Goal: Information Seeking & Learning: Learn about a topic

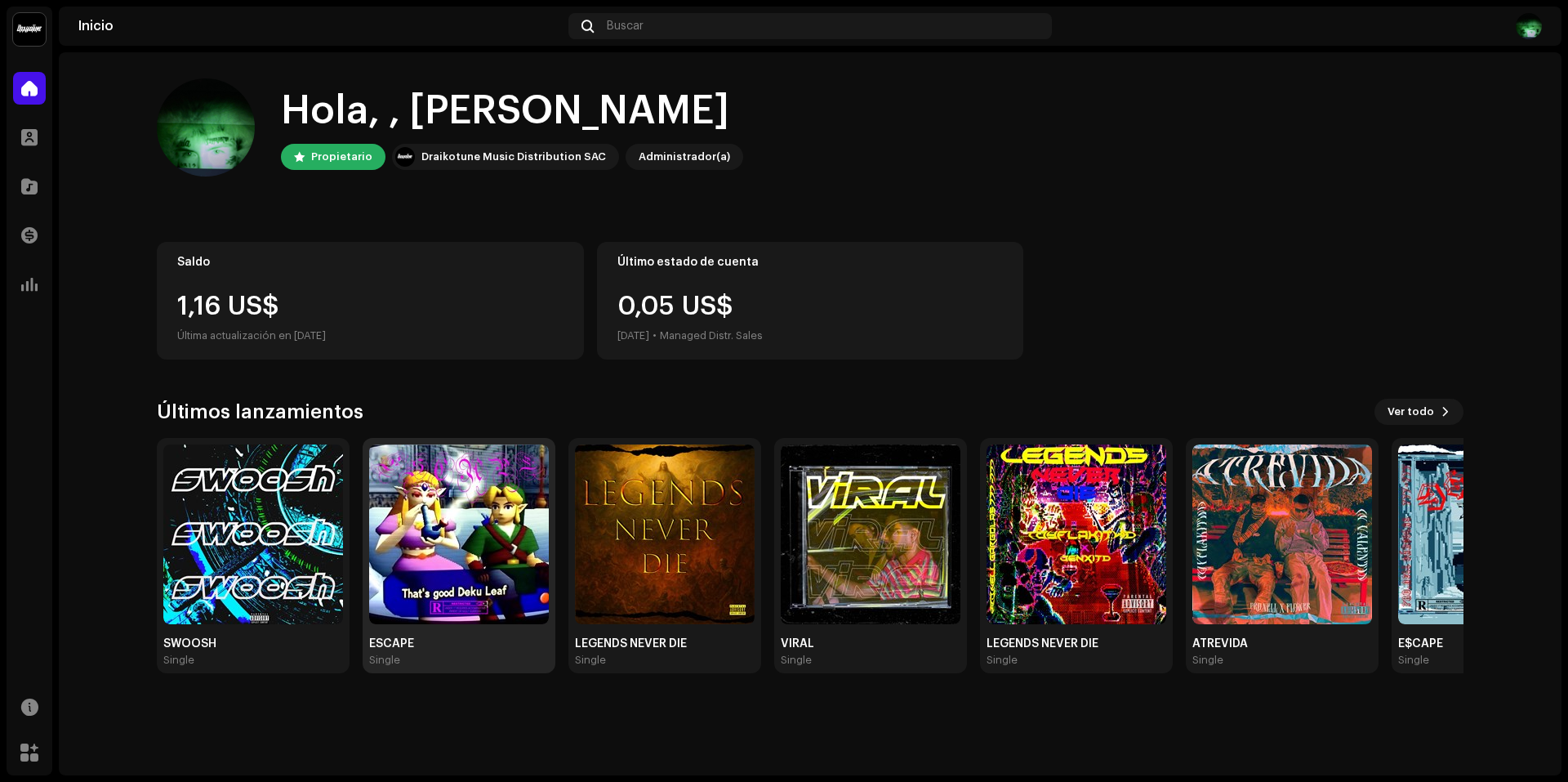
click at [405, 589] on img at bounding box center [459, 534] width 180 height 180
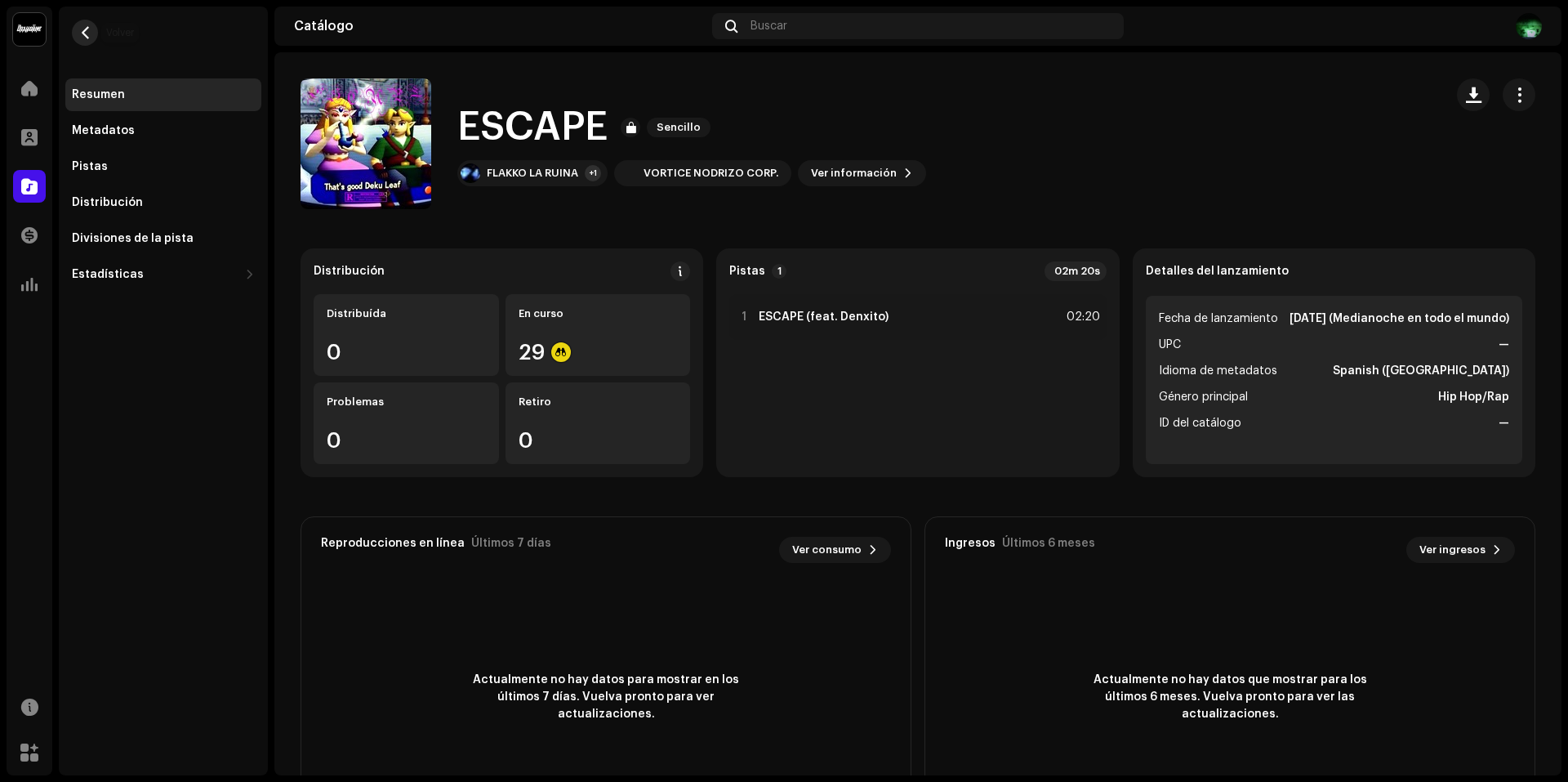
click at [95, 27] on button "button" at bounding box center [85, 33] width 26 height 26
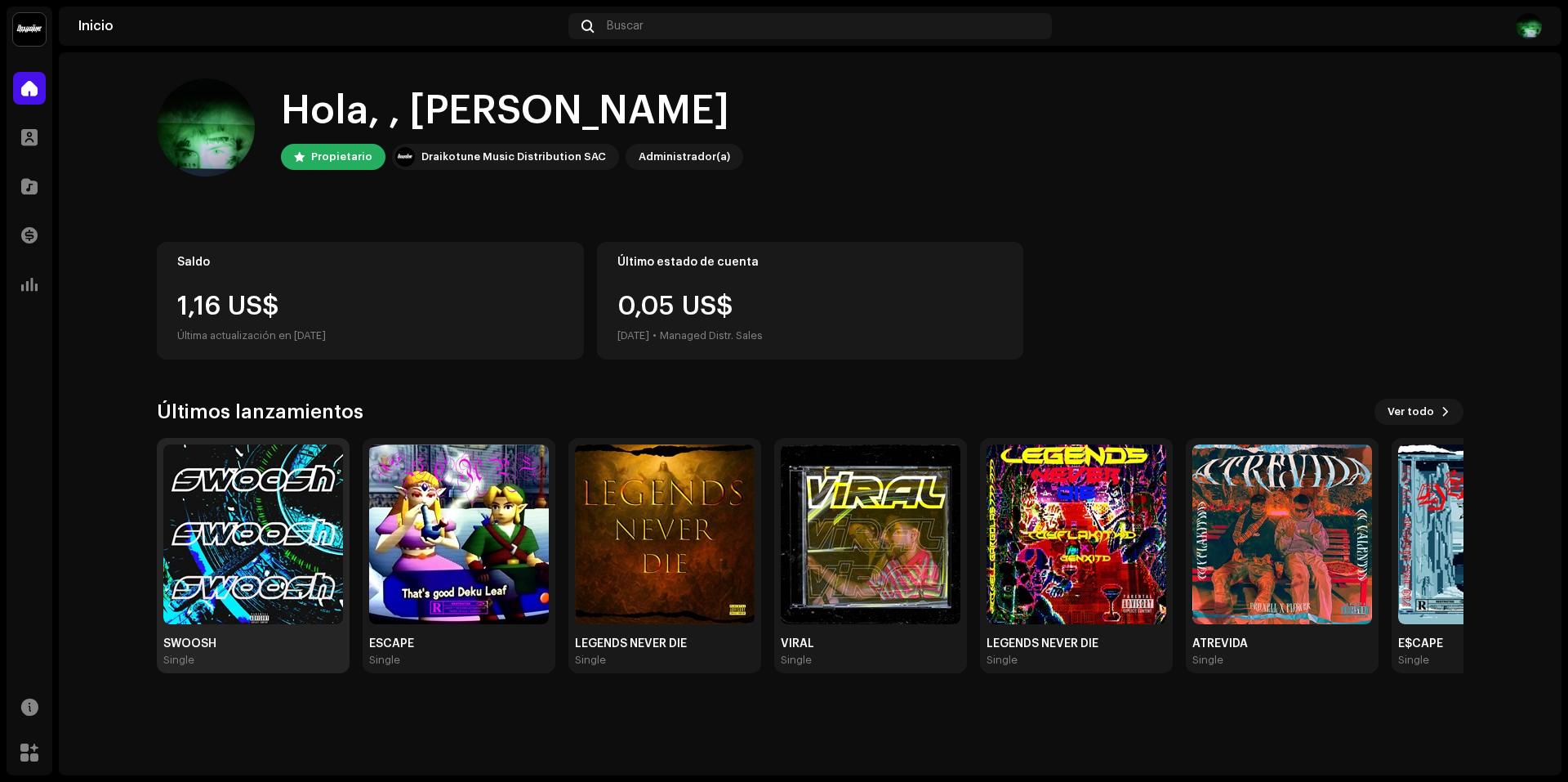
click at [257, 587] on img at bounding box center [253, 534] width 180 height 180
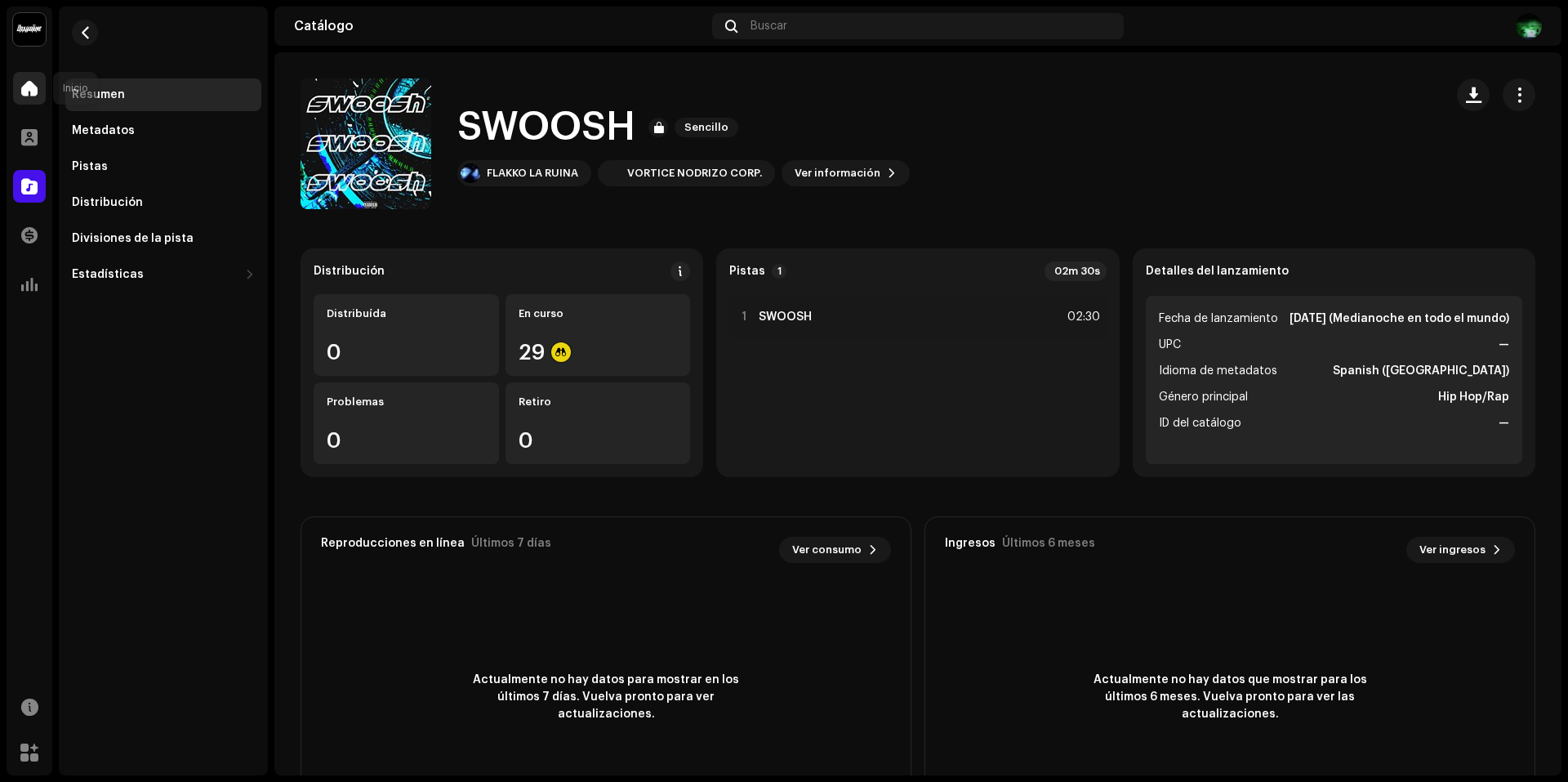
click at [34, 91] on span at bounding box center [29, 88] width 16 height 13
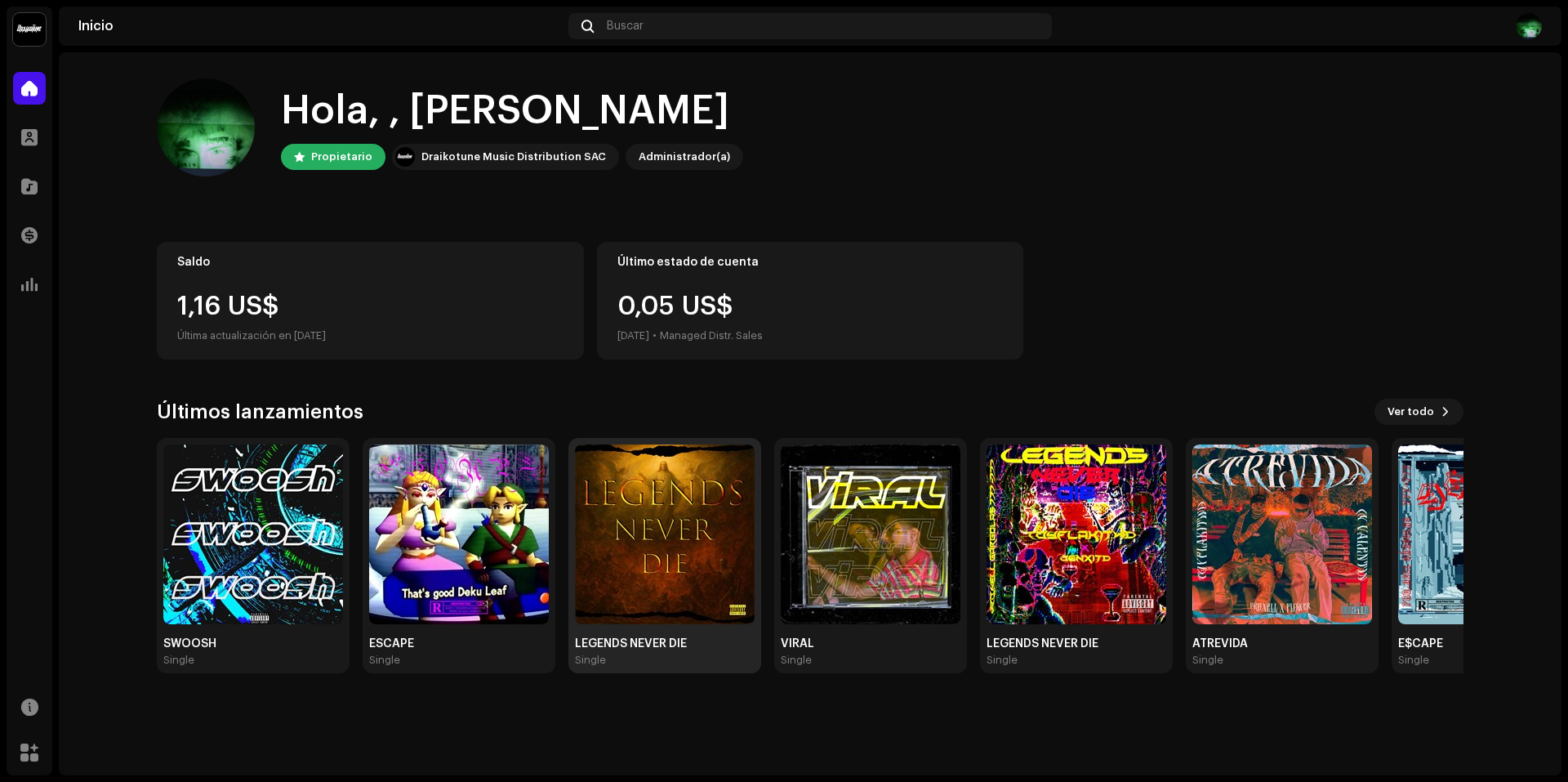
click at [607, 513] on img at bounding box center [664, 534] width 180 height 180
